Goal: Information Seeking & Learning: Learn about a topic

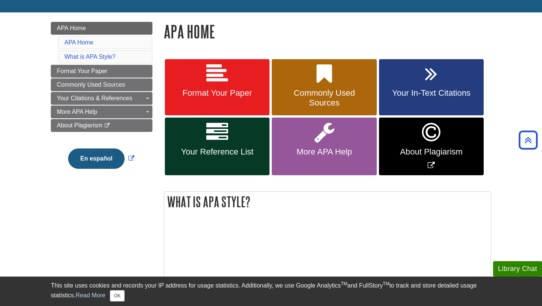
scroll to position [84, 0]
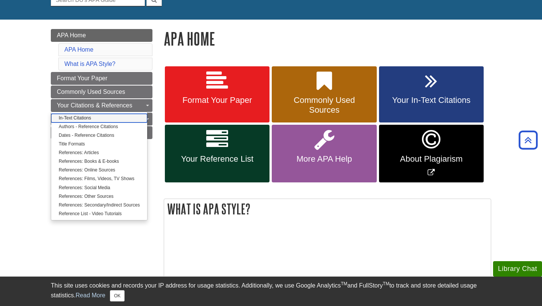
click at [84, 117] on link "In-Text Citations" at bounding box center [99, 118] width 96 height 9
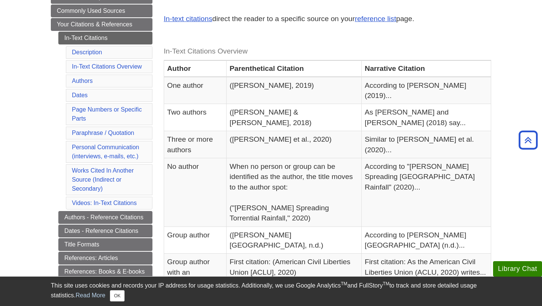
scroll to position [145, 0]
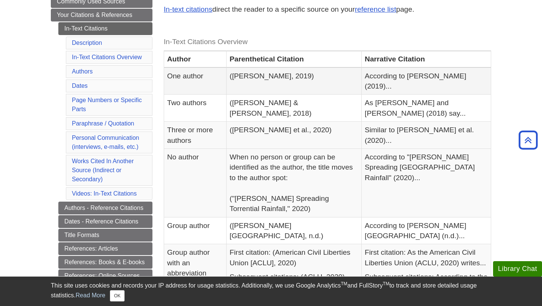
click at [362, 77] on td "(Smith, 2019)" at bounding box center [294, 80] width 135 height 27
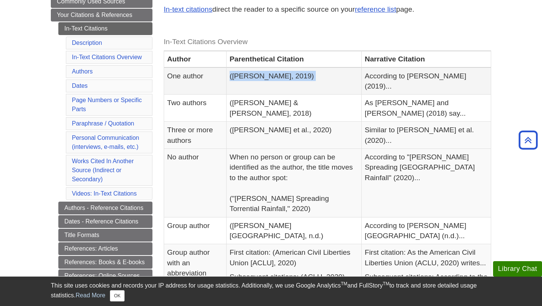
click at [362, 77] on td "(Smith, 2019)" at bounding box center [294, 80] width 135 height 27
click at [390, 77] on td "According to Smith (2019)..." at bounding box center [427, 80] width 130 height 27
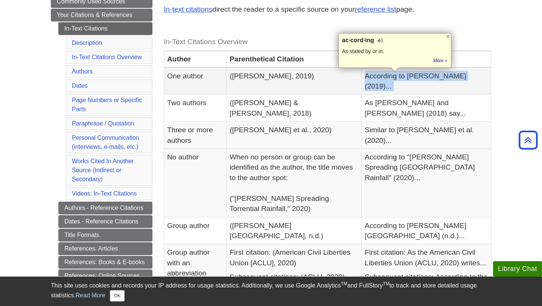
click at [390, 77] on td "According to Smith (2019)..." at bounding box center [427, 80] width 130 height 27
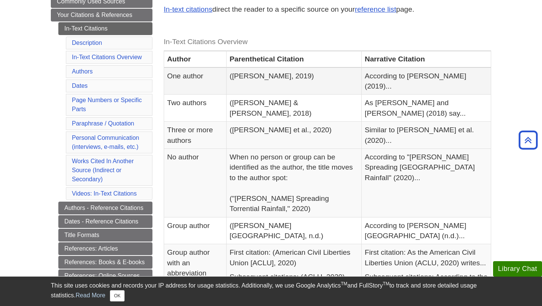
click at [328, 76] on td "(Smith, 2019)" at bounding box center [294, 80] width 135 height 27
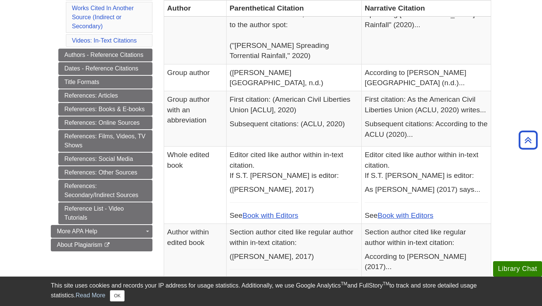
scroll to position [295, 0]
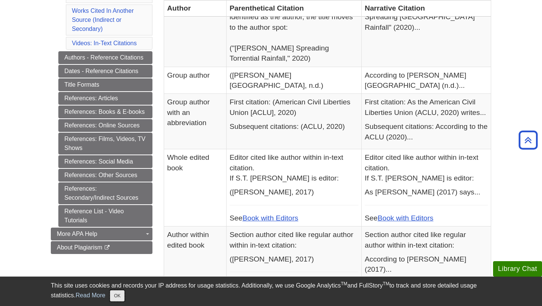
click at [118, 295] on button "OK" at bounding box center [117, 295] width 15 height 11
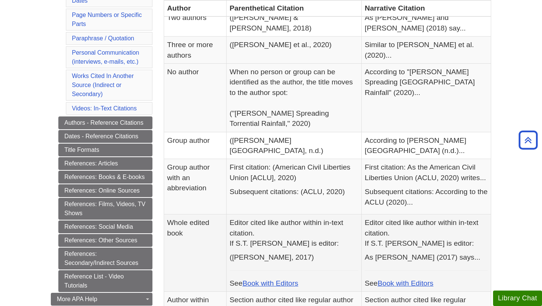
scroll to position [229, 0]
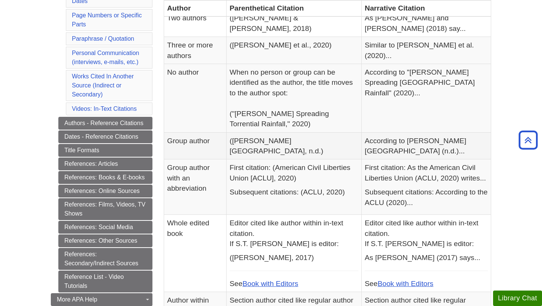
click at [282, 132] on td "(Davenport University, n.d.)" at bounding box center [294, 145] width 135 height 27
click at [327, 132] on td "(Davenport University, n.d.)" at bounding box center [294, 145] width 135 height 27
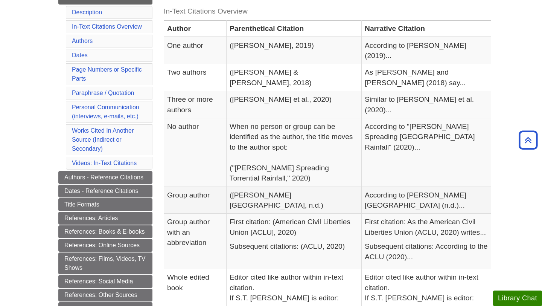
scroll to position [174, 0]
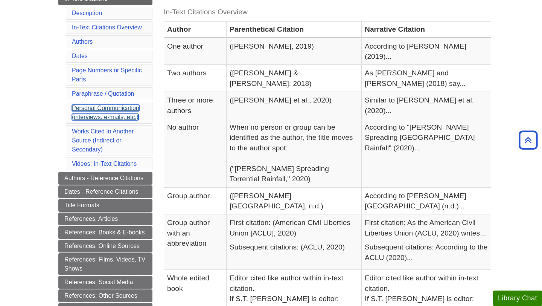
click at [113, 108] on link "Personal Communication (interviews, e-mails, etc.)" at bounding box center [105, 112] width 67 height 15
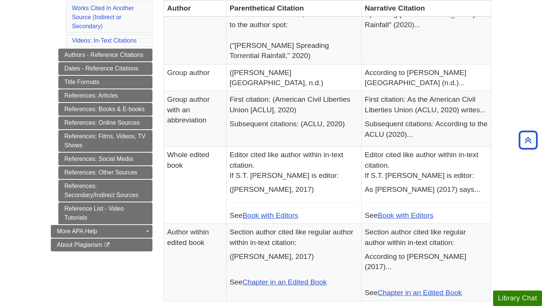
scroll to position [299, 0]
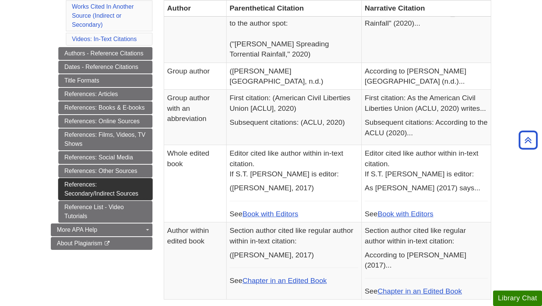
click at [107, 189] on link "References: Secondary/Indirect Sources" at bounding box center [105, 189] width 94 height 22
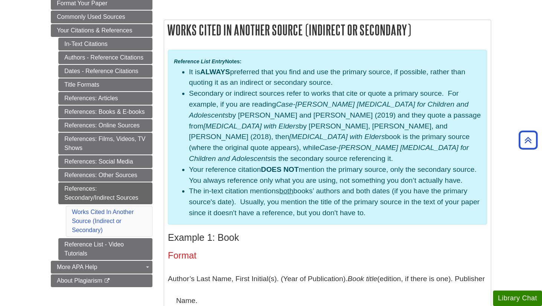
scroll to position [132, 0]
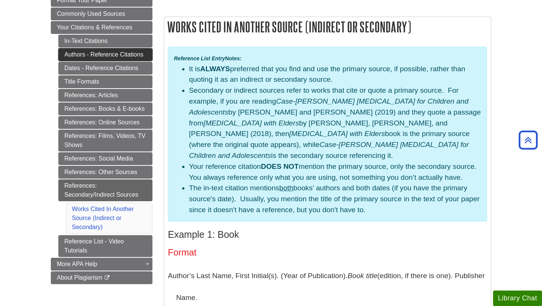
click at [111, 53] on link "Authors - Reference Citations" at bounding box center [105, 54] width 94 height 13
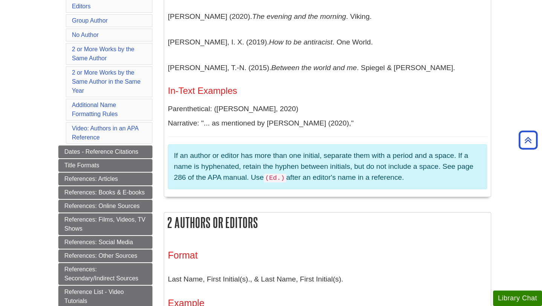
scroll to position [252, 0]
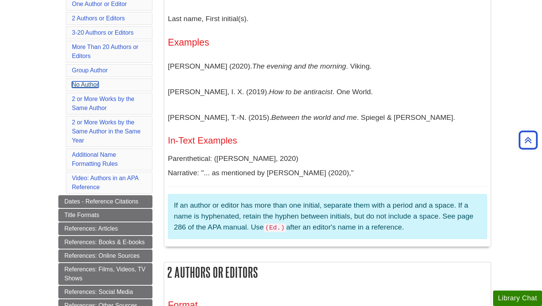
click at [82, 82] on link "No Author" at bounding box center [85, 84] width 27 height 6
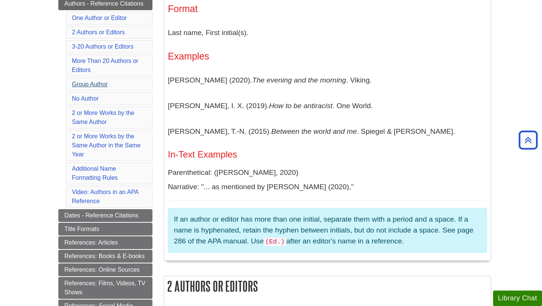
scroll to position [175, 0]
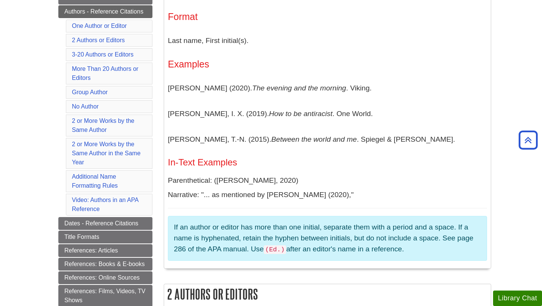
click at [172, 85] on p "Follett, K. (2020). The evening and the morning . Viking." at bounding box center [327, 88] width 319 height 22
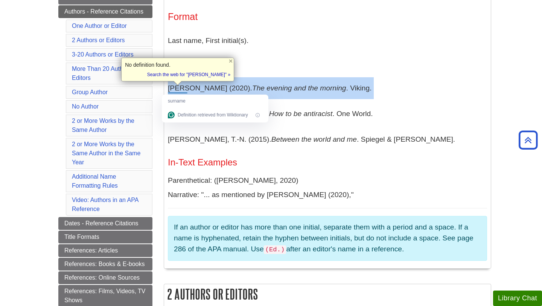
click at [172, 85] on p "Follett, K. (2020). The evening and the morning . Viking." at bounding box center [327, 88] width 319 height 22
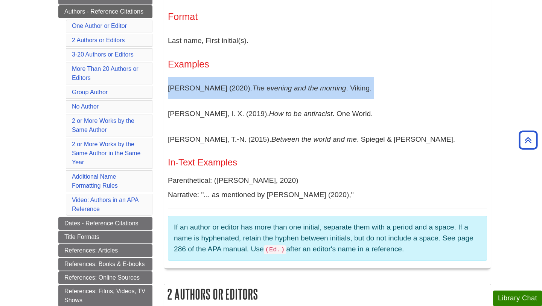
click at [172, 85] on p "Follett, K. (2020). The evening and the morning . Viking." at bounding box center [327, 88] width 319 height 22
click at [169, 81] on p "Follett, K. (2020). The evening and the morning . Viking." at bounding box center [327, 88] width 319 height 22
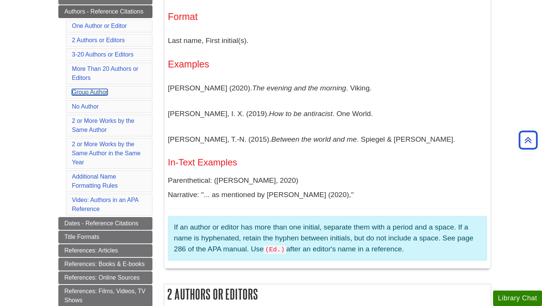
click at [94, 91] on link "Group Author" at bounding box center [90, 92] width 36 height 6
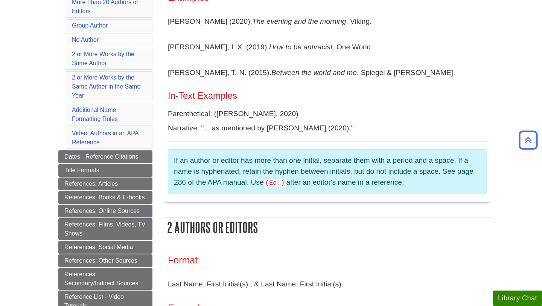
scroll to position [242, 0]
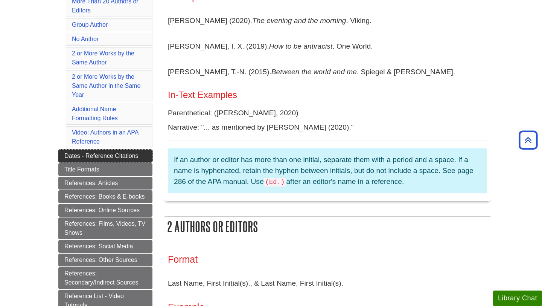
click at [122, 160] on link "Dates - Reference Citations" at bounding box center [105, 155] width 94 height 13
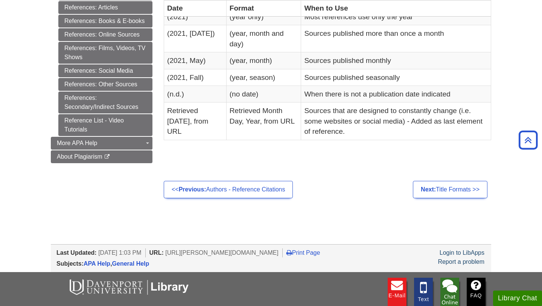
scroll to position [246, 0]
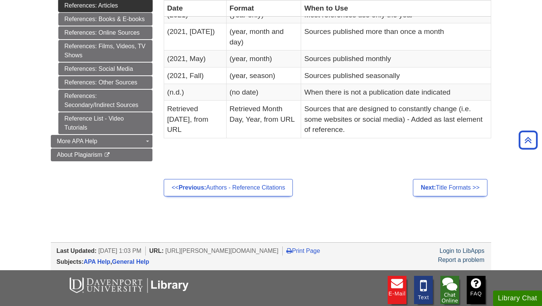
click at [104, 7] on link "References: Articles" at bounding box center [105, 5] width 94 height 13
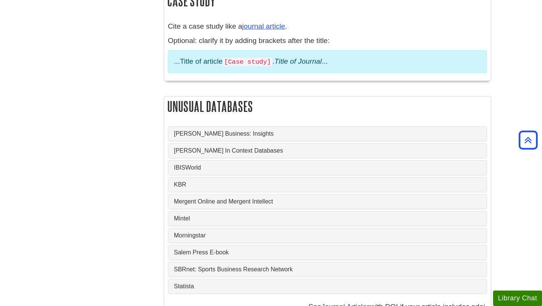
scroll to position [666, 0]
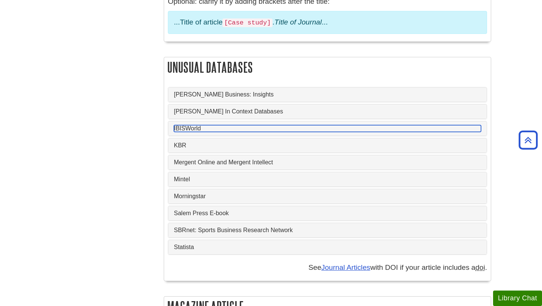
click at [191, 125] on link "IBISWorld" at bounding box center [327, 128] width 307 height 7
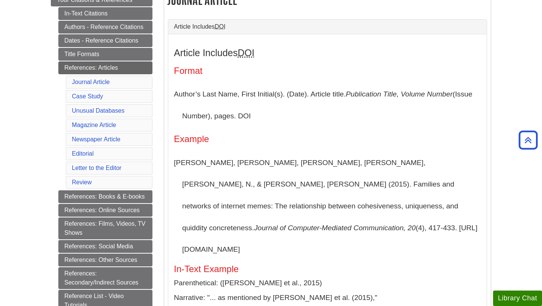
scroll to position [168, 0]
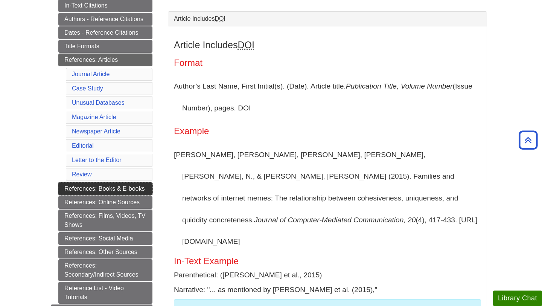
click at [99, 191] on link "References: Books & E-books" at bounding box center [105, 188] width 94 height 13
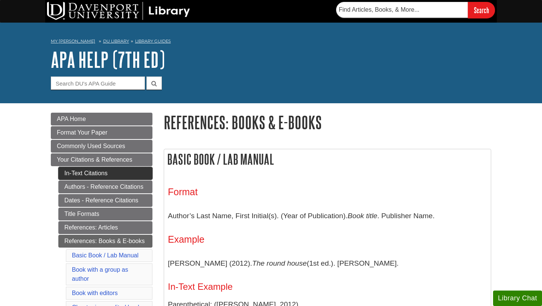
click at [92, 176] on link "In-Text Citations" at bounding box center [105, 173] width 94 height 13
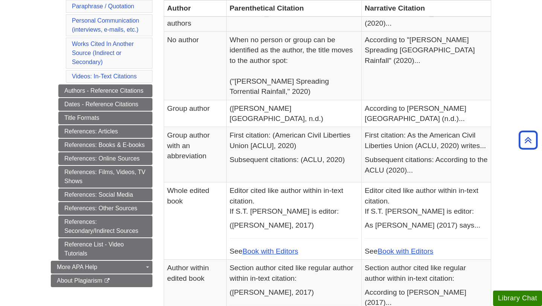
scroll to position [277, 0]
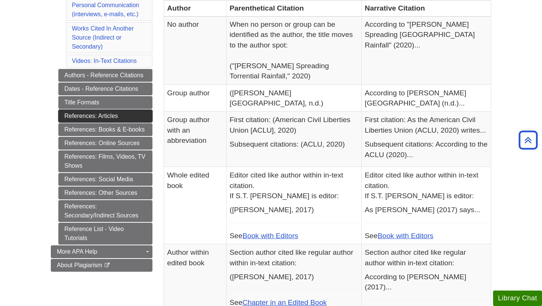
click at [110, 115] on link "References: Articles" at bounding box center [105, 116] width 94 height 13
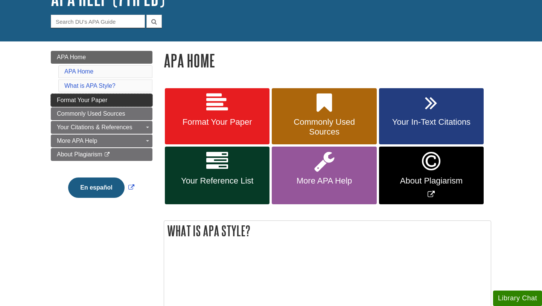
scroll to position [63, 0]
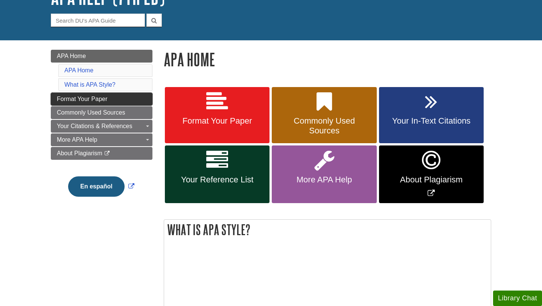
click at [91, 102] on span "Format Your Paper" at bounding box center [82, 99] width 50 height 6
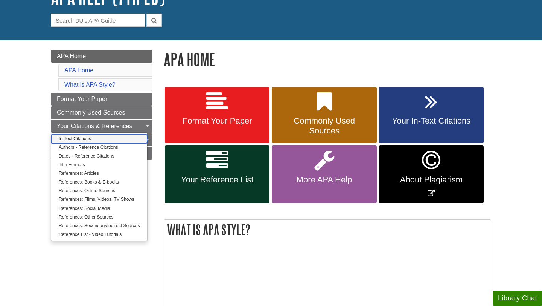
click at [86, 139] on link "In-Text Citations" at bounding box center [99, 138] width 96 height 9
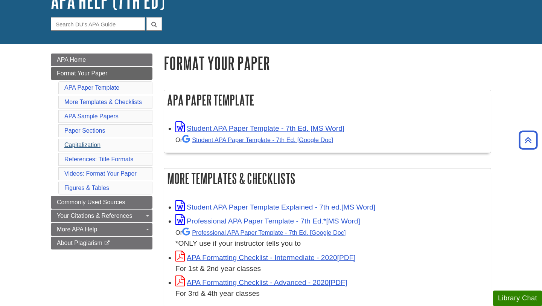
scroll to position [38, 0]
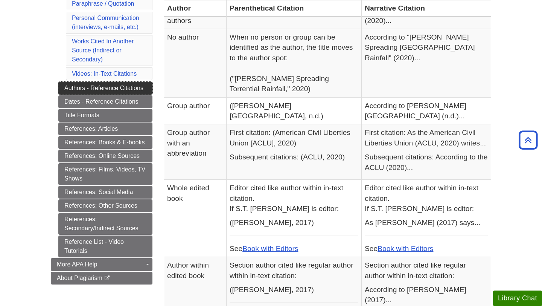
scroll to position [268, 0]
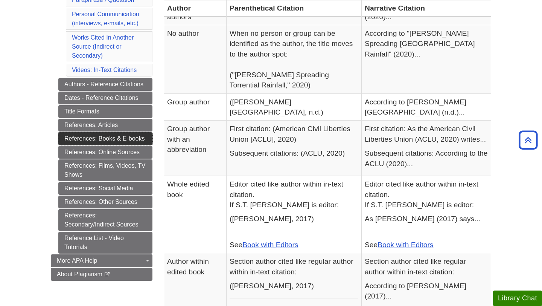
click at [120, 141] on link "References: Books & E-books" at bounding box center [105, 138] width 94 height 13
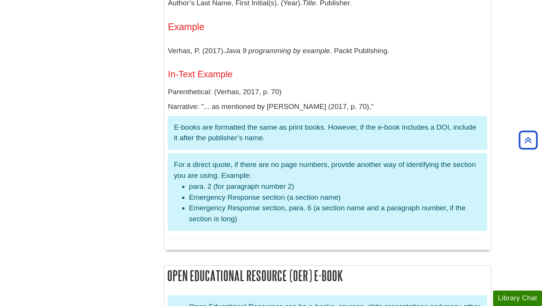
scroll to position [1320, 0]
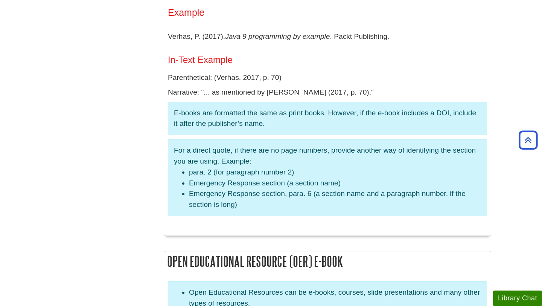
click at [343, 94] on p "Narrative: "... as mentioned by [PERSON_NAME] (2017, p. 70),"" at bounding box center [327, 92] width 319 height 11
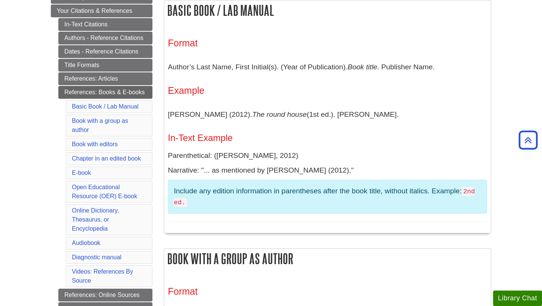
scroll to position [140, 0]
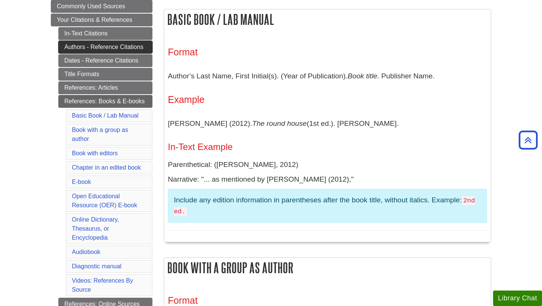
click at [76, 47] on link "Authors - Reference Citations" at bounding box center [105, 47] width 94 height 13
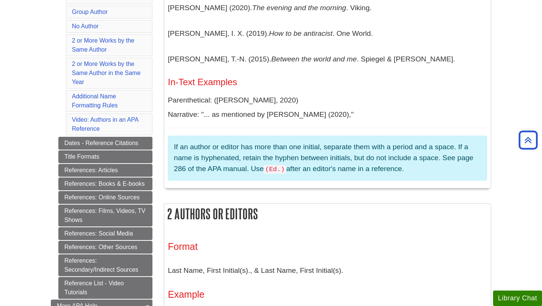
scroll to position [254, 0]
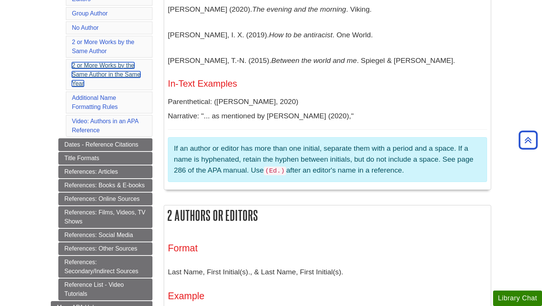
click at [83, 75] on link "2 or More Works by the Same Author in the Same Year" at bounding box center [106, 74] width 69 height 24
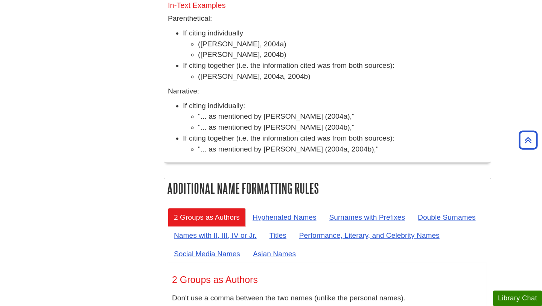
scroll to position [2998, 0]
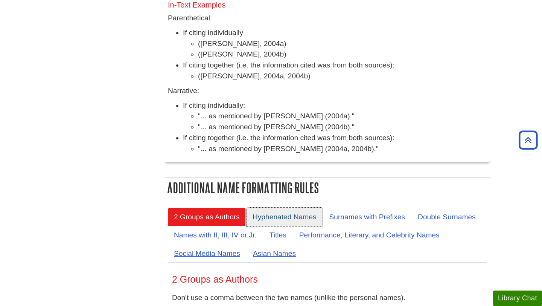
click at [276, 207] on link "Hyphenated Names" at bounding box center [285, 216] width 76 height 18
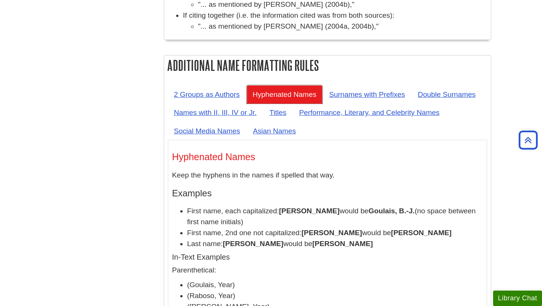
scroll to position [3121, 0]
click at [439, 85] on link "Double Surnames" at bounding box center [447, 94] width 70 height 18
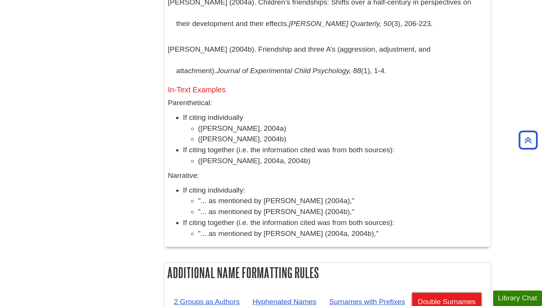
scroll to position [2919, 0]
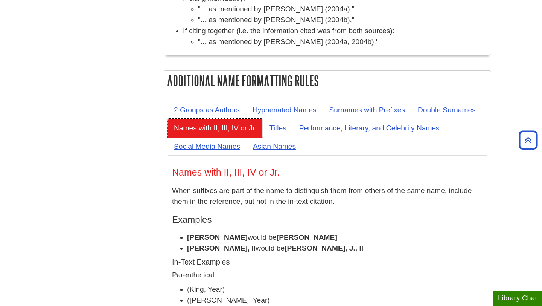
scroll to position [3108, 0]
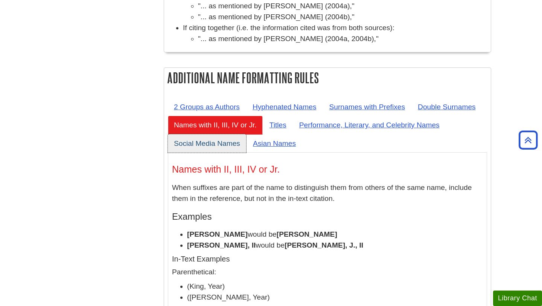
click at [197, 134] on link "Social Media Names" at bounding box center [207, 143] width 78 height 18
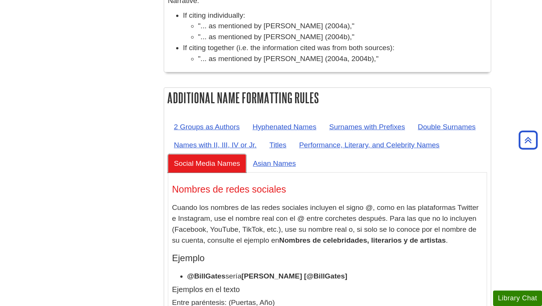
scroll to position [3082, 0]
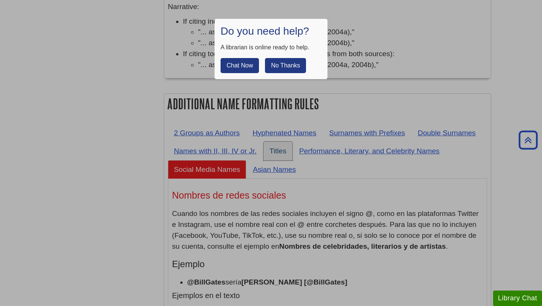
click at [281, 70] on button "No Thanks" at bounding box center [285, 65] width 41 height 15
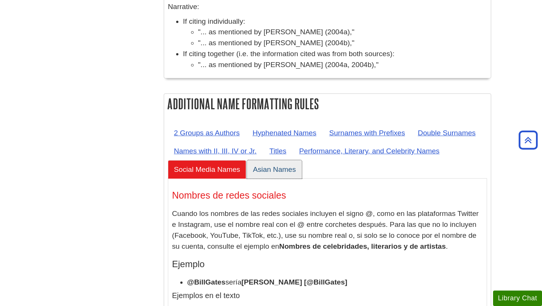
click at [272, 160] on link "Asian Names" at bounding box center [274, 169] width 55 height 18
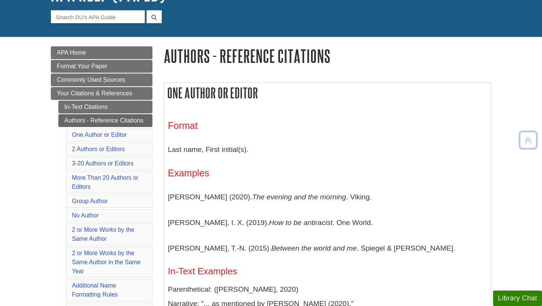
scroll to position [77, 0]
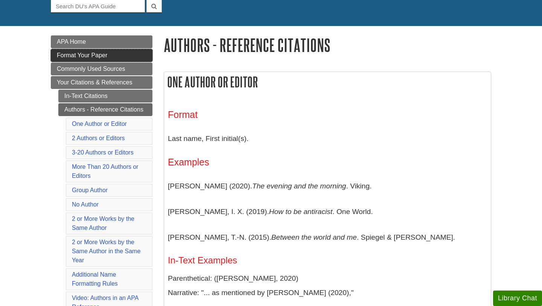
click at [95, 55] on span "Format Your Paper" at bounding box center [82, 55] width 50 height 6
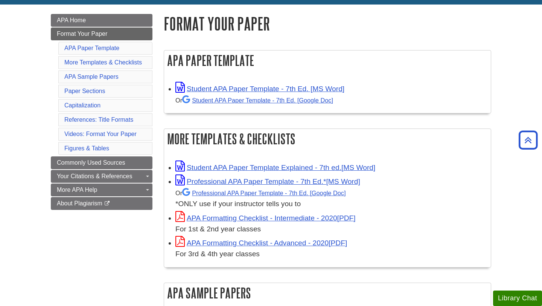
scroll to position [101, 0]
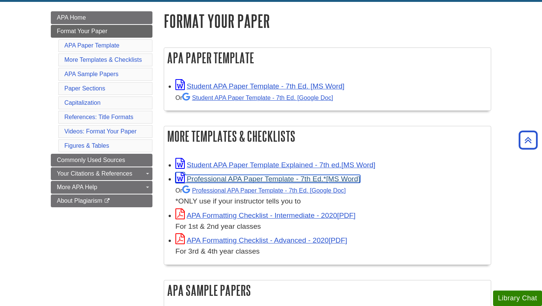
click at [244, 178] on link "Professional APA Paper Template - 7th Ed.*" at bounding box center [267, 179] width 185 height 8
